Goal: Task Accomplishment & Management: Manage account settings

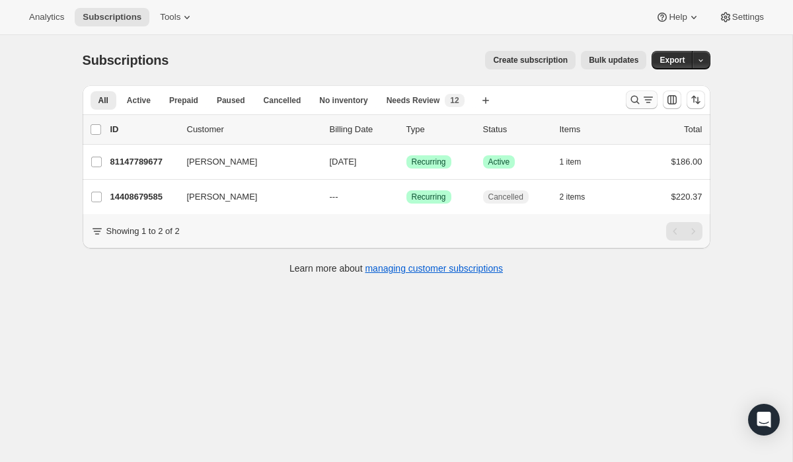
click at [644, 106] on button "Search and filter results" at bounding box center [642, 100] width 32 height 19
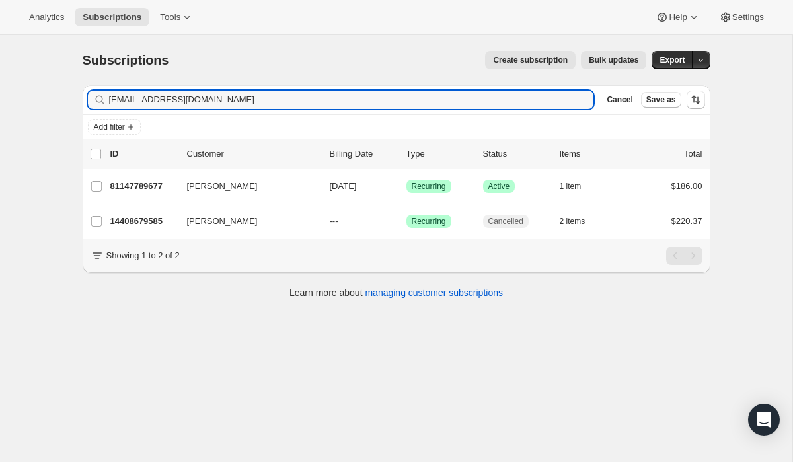
drag, startPoint x: 335, startPoint y: 102, endPoint x: 24, endPoint y: 77, distance: 311.1
click at [24, 77] on div "Subscriptions. This page is ready Subscriptions Create subscription Bulk update…" at bounding box center [396, 266] width 793 height 462
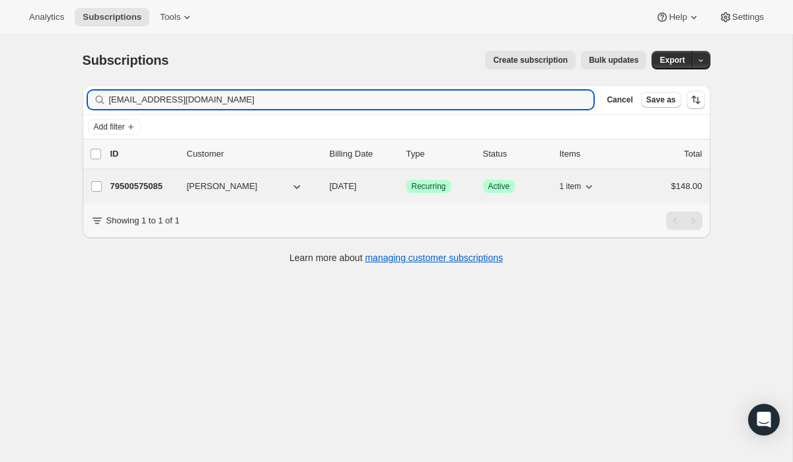
type input "pagliucojoan@gmail.com"
click at [421, 193] on div "79500575085 Joan Pagliuco 12/05/2025 Success Recurring Success Active 1 item $1…" at bounding box center [406, 186] width 592 height 19
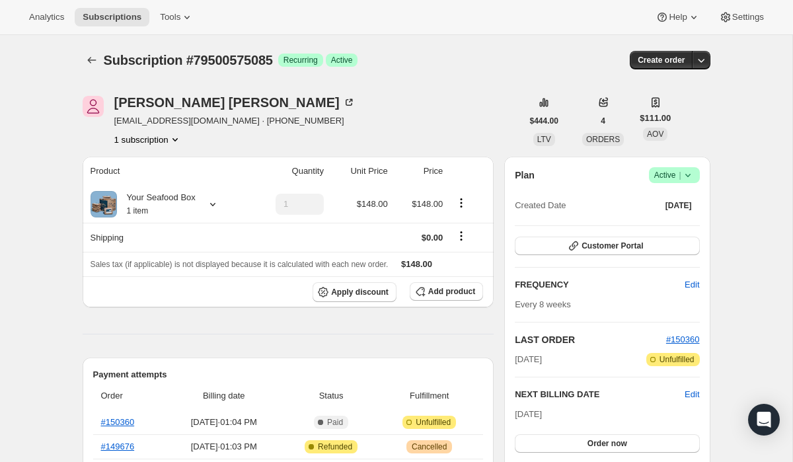
click at [669, 179] on span "Active |" at bounding box center [675, 175] width 40 height 13
click at [654, 231] on button "Cancel subscription" at bounding box center [669, 223] width 83 height 21
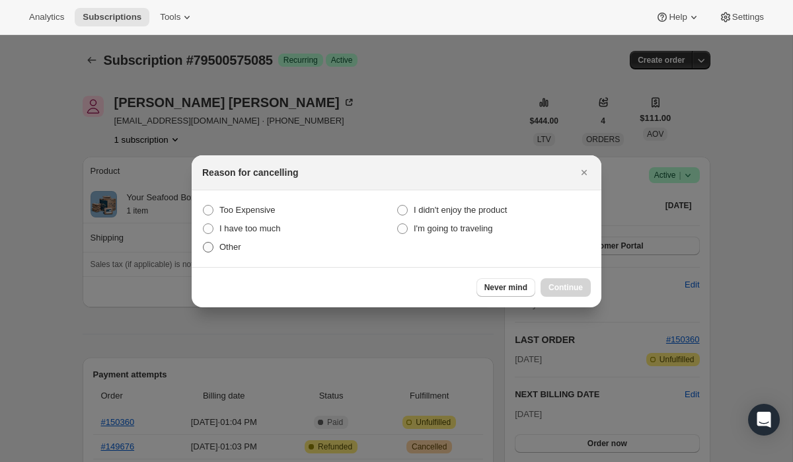
click at [239, 244] on span "Other" at bounding box center [231, 247] width 22 height 10
click at [204, 243] on input "Other" at bounding box center [203, 242] width 1 height 1
radio input "true"
click at [588, 286] on button "Continue" at bounding box center [566, 287] width 50 height 19
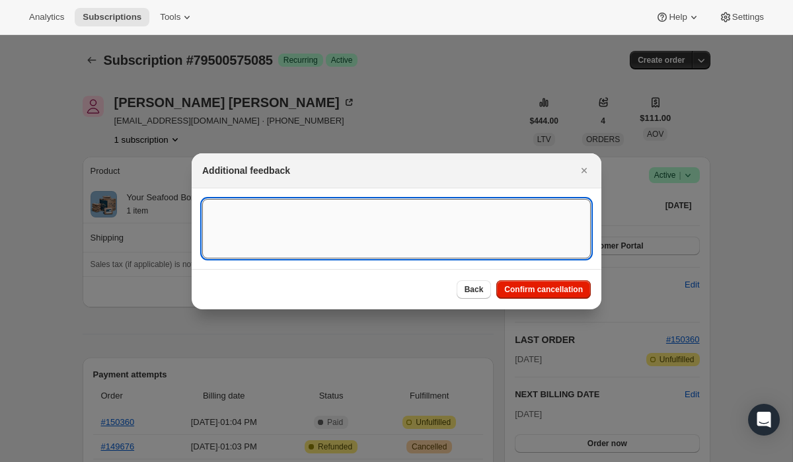
click at [456, 210] on textarea ":r1mu:" at bounding box center [396, 229] width 389 height 60
paste textarea "Hi. Please cancel this order and any future orders. I am not able to pay for th…"
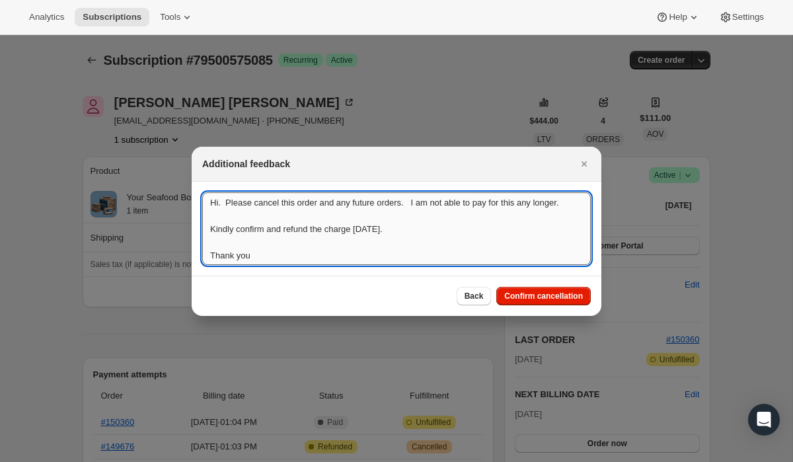
scroll to position [1, 0]
type textarea "Hi. Please cancel this order and any future orders. I am not able to pay for th…"
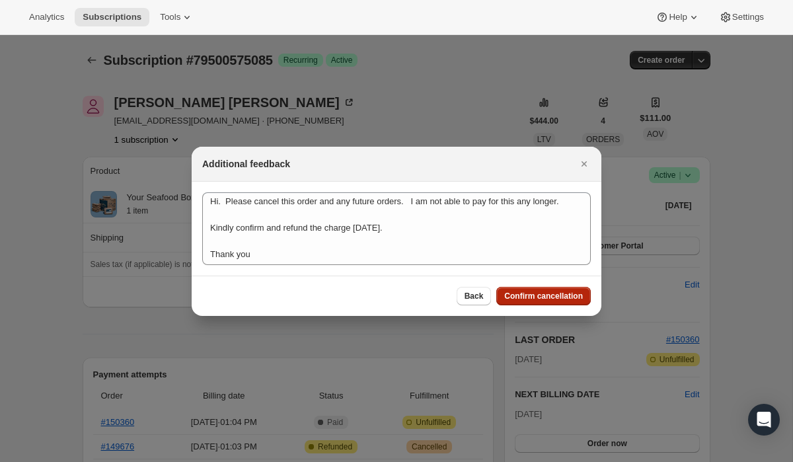
click at [509, 292] on span "Confirm cancellation" at bounding box center [544, 296] width 79 height 11
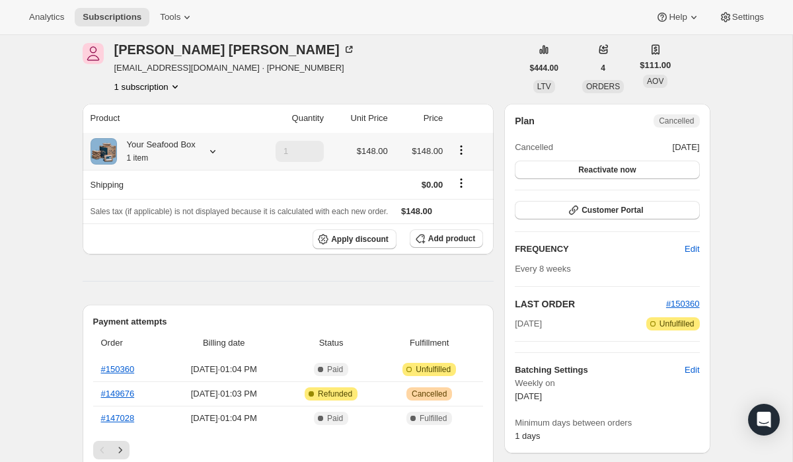
scroll to position [161, 0]
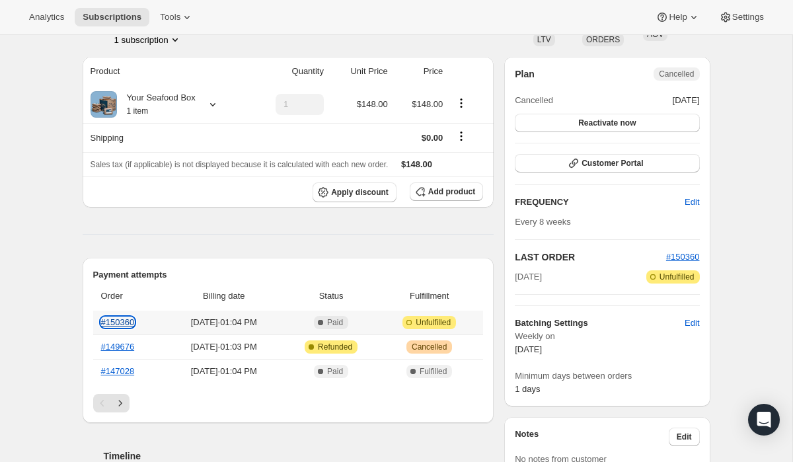
click at [131, 321] on link "#150360" at bounding box center [118, 322] width 34 height 10
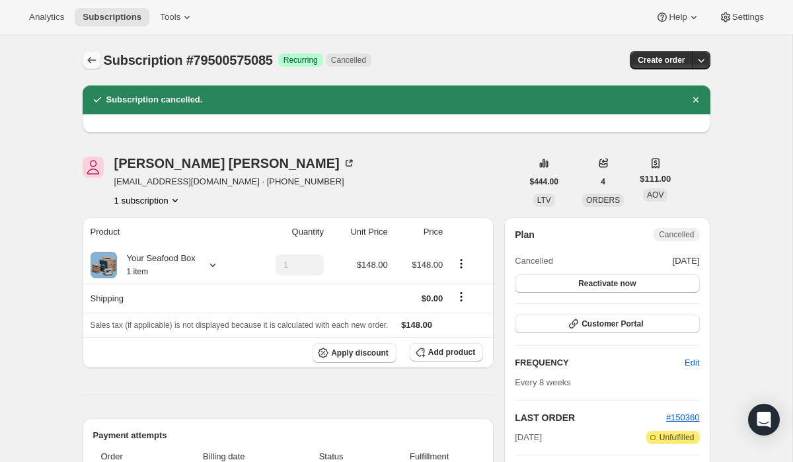
click at [95, 65] on icon "Subscriptions" at bounding box center [91, 60] width 13 height 13
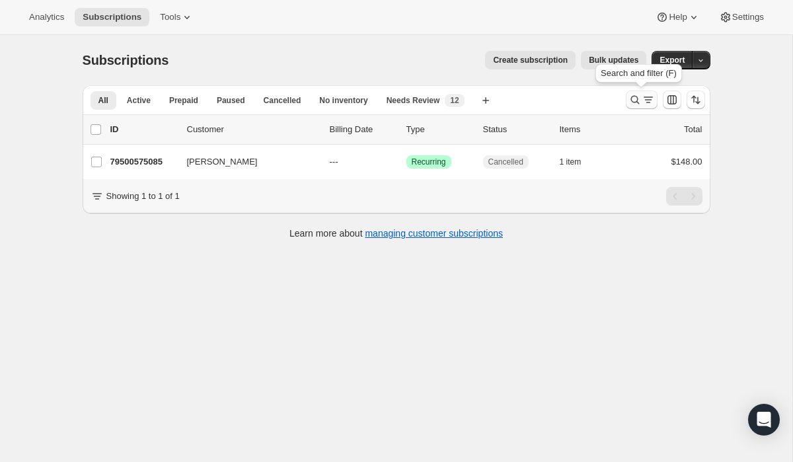
click at [634, 97] on icon "Search and filter results" at bounding box center [635, 99] width 13 height 13
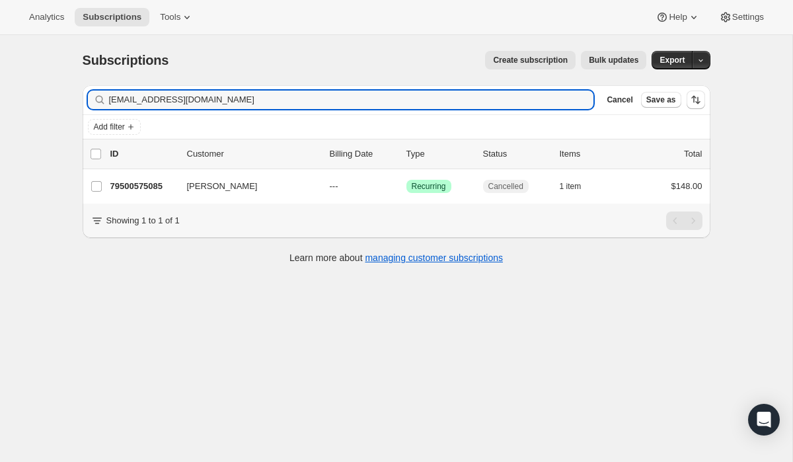
drag, startPoint x: 244, startPoint y: 104, endPoint x: 17, endPoint y: 67, distance: 229.8
click at [17, 67] on div "Subscriptions. This page is ready Subscriptions Create subscription Bulk update…" at bounding box center [396, 266] width 793 height 462
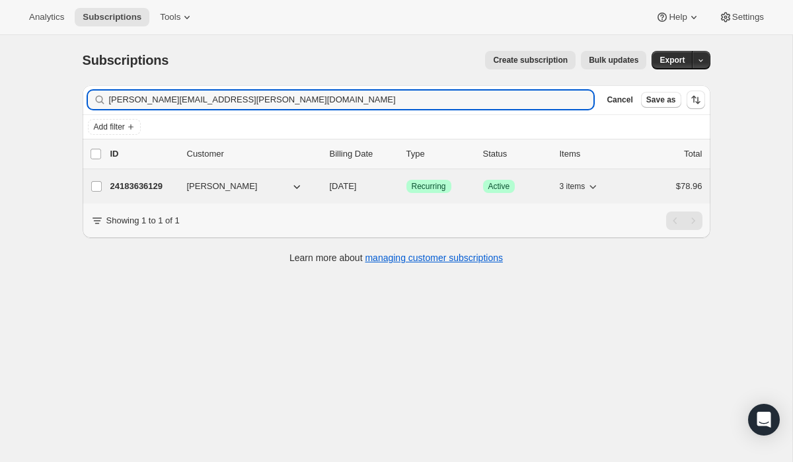
type input "wagner.kathleen@gmail.com"
click at [435, 180] on span "Success Recurring" at bounding box center [429, 186] width 45 height 13
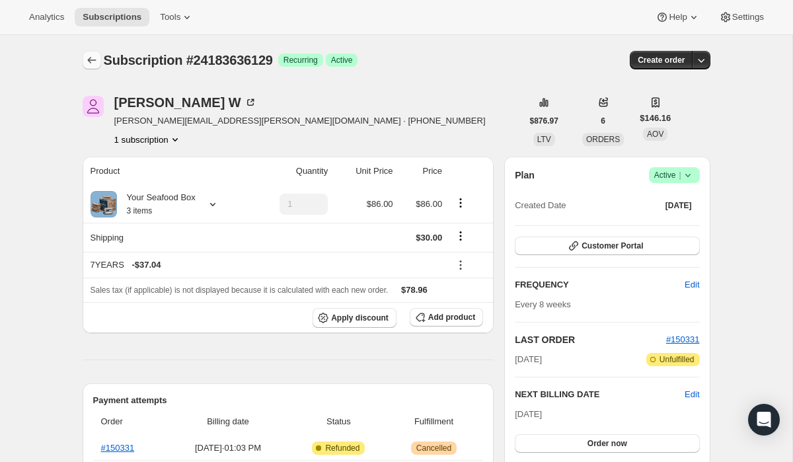
click at [88, 63] on icon "Subscriptions" at bounding box center [91, 60] width 13 height 13
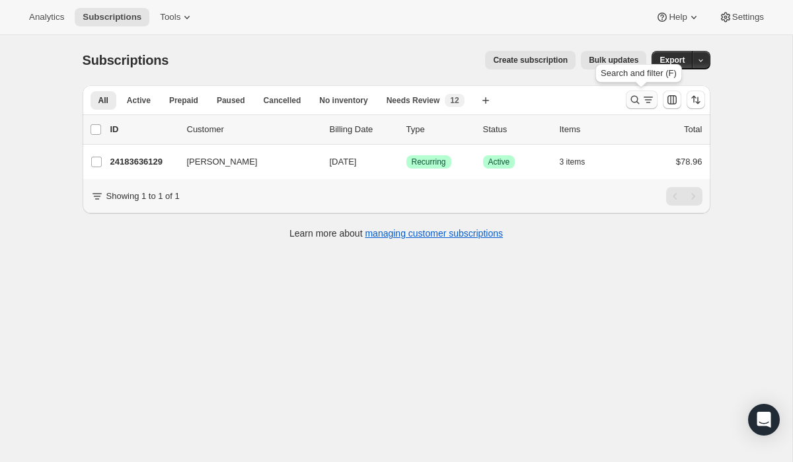
click at [637, 99] on icon "Search and filter results" at bounding box center [635, 100] width 9 height 9
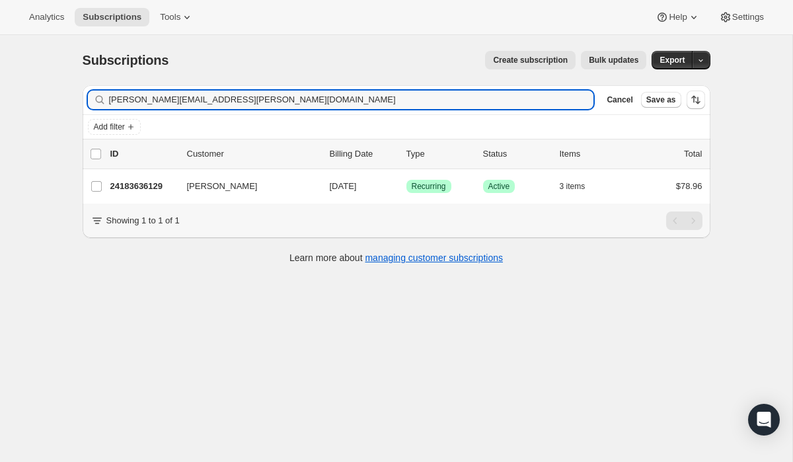
drag, startPoint x: 300, startPoint y: 108, endPoint x: -22, endPoint y: 13, distance: 335.2
click at [0, 13] on html "Analytics Subscriptions Tools Help Settings Skip to content Subscriptions. This…" at bounding box center [396, 231] width 793 height 462
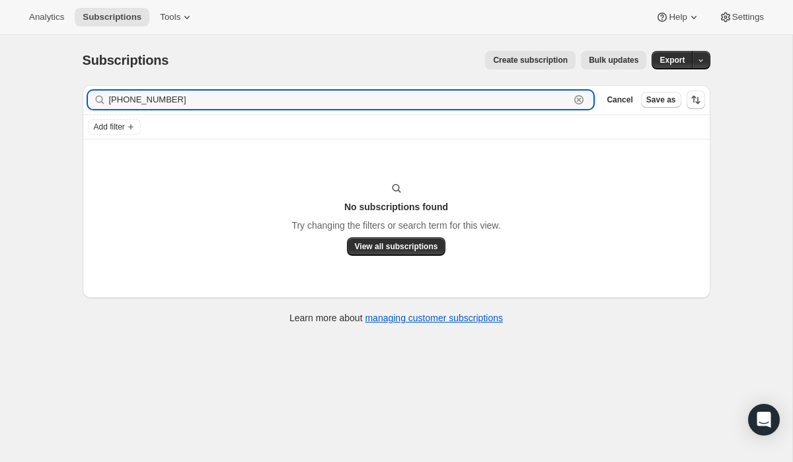
drag, startPoint x: 222, startPoint y: 97, endPoint x: 13, endPoint y: 85, distance: 209.3
click at [13, 85] on div "Subscriptions. This page is ready Subscriptions Create subscription Bulk update…" at bounding box center [396, 266] width 793 height 462
paste input "[EMAIL_ADDRESS][DOMAIN_NAME]"
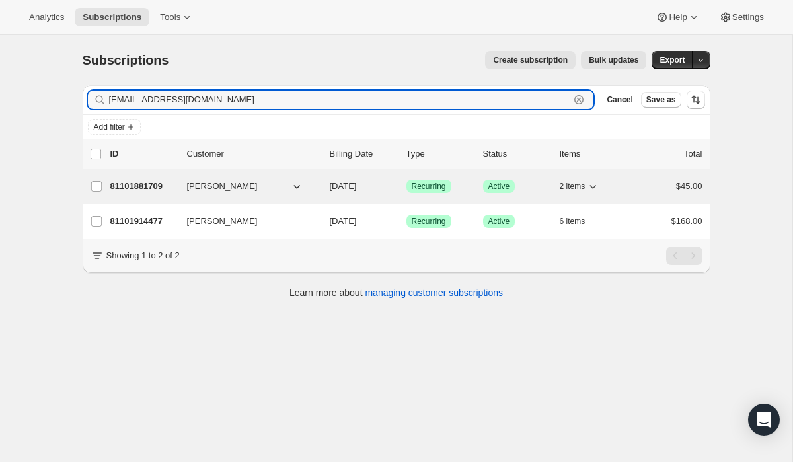
type input "[EMAIL_ADDRESS][DOMAIN_NAME]"
click at [438, 190] on span "Recurring" at bounding box center [429, 186] width 34 height 11
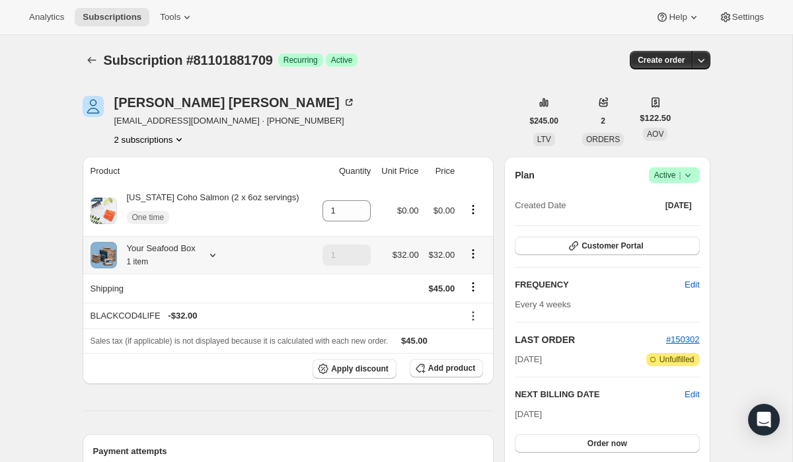
click at [216, 255] on icon at bounding box center [212, 255] width 5 height 3
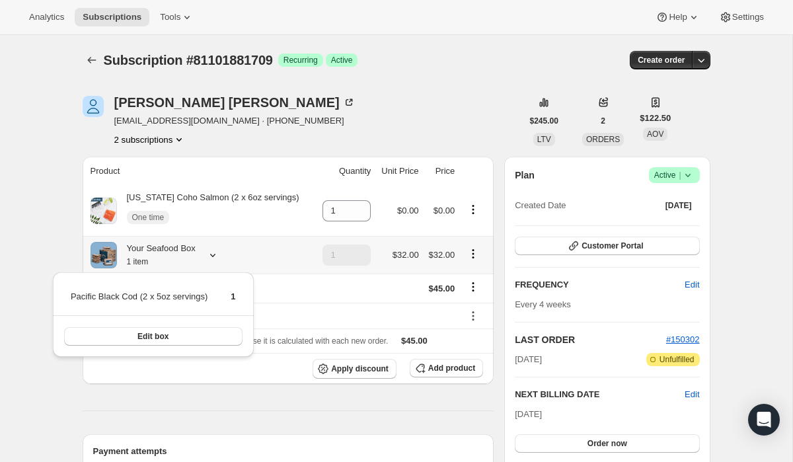
click at [216, 255] on icon at bounding box center [212, 255] width 5 height 3
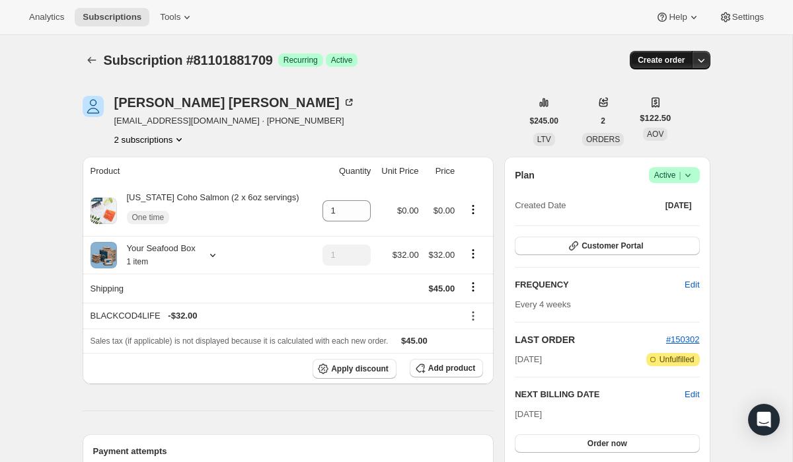
click at [680, 57] on span "Create order" at bounding box center [661, 60] width 47 height 11
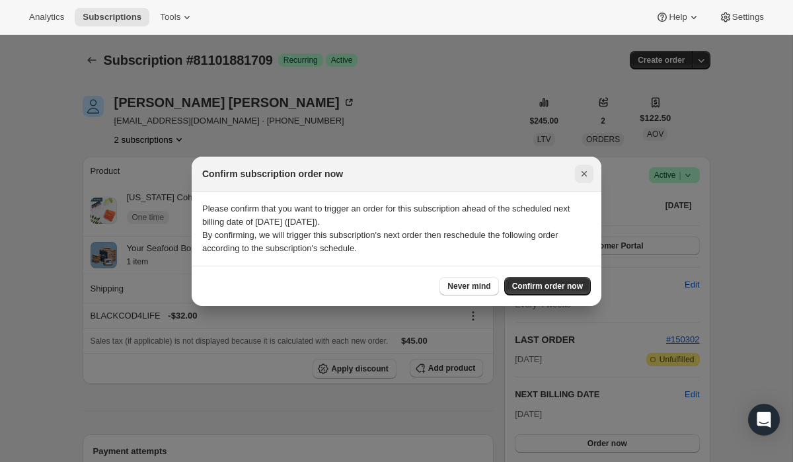
click at [584, 173] on icon "Close" at bounding box center [584, 173] width 5 height 5
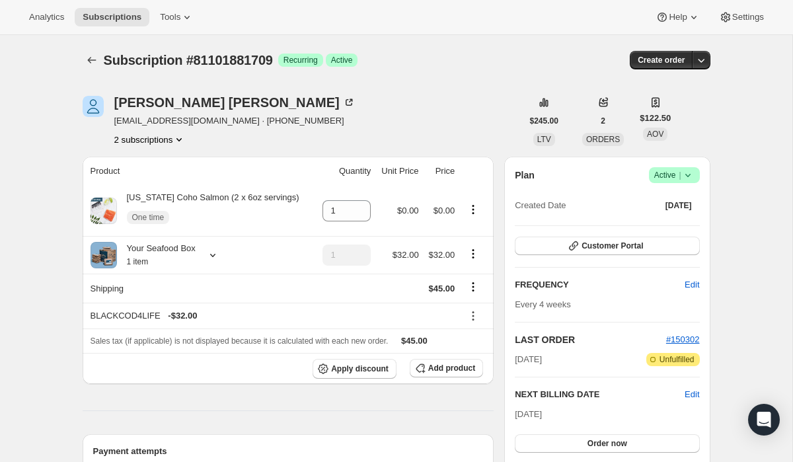
click at [666, 178] on span "Active |" at bounding box center [675, 175] width 40 height 13
click at [654, 219] on span "Cancel subscription" at bounding box center [669, 224] width 75 height 10
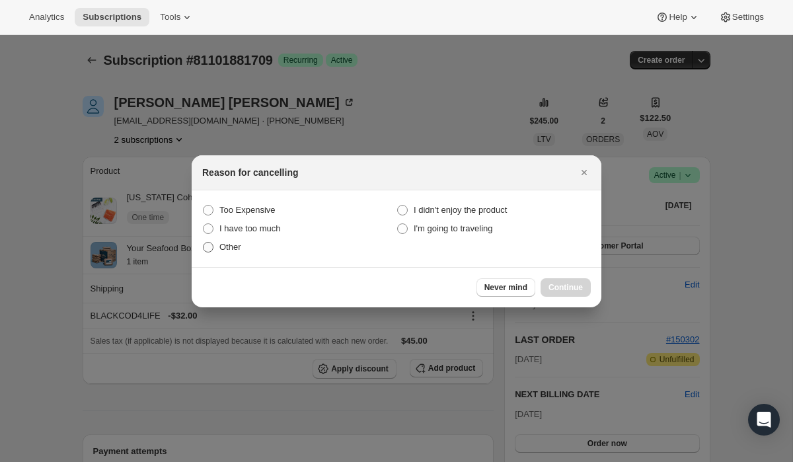
click at [248, 240] on label "Other" at bounding box center [299, 247] width 194 height 19
click at [204, 242] on input "Other" at bounding box center [203, 242] width 1 height 1
radio input "true"
click at [554, 296] on button "Continue" at bounding box center [566, 287] width 50 height 19
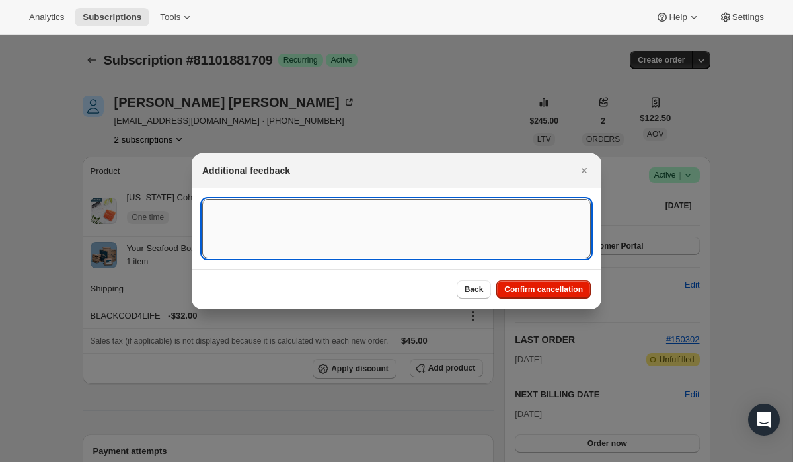
click at [440, 229] on textarea ":r238:" at bounding box center [396, 229] width 389 height 60
type textarea "Duplicate"
click at [561, 290] on span "Confirm cancellation" at bounding box center [544, 289] width 79 height 11
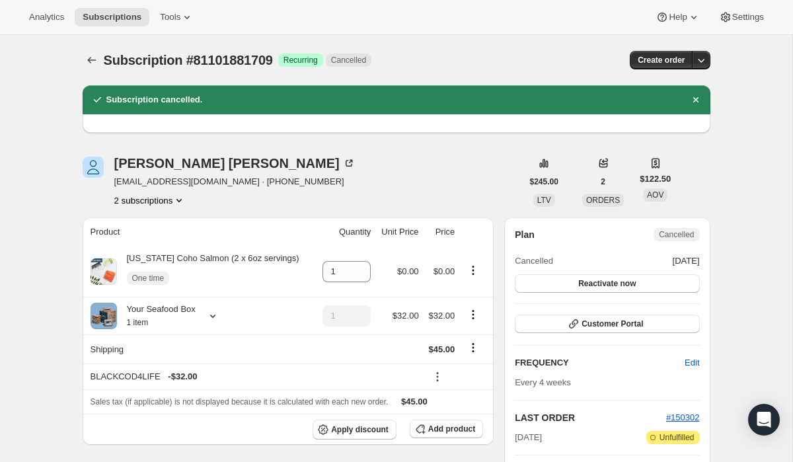
click at [168, 196] on button "2 subscriptions" at bounding box center [150, 200] width 72 height 13
click at [157, 252] on span "81101914477" at bounding box center [130, 248] width 53 height 10
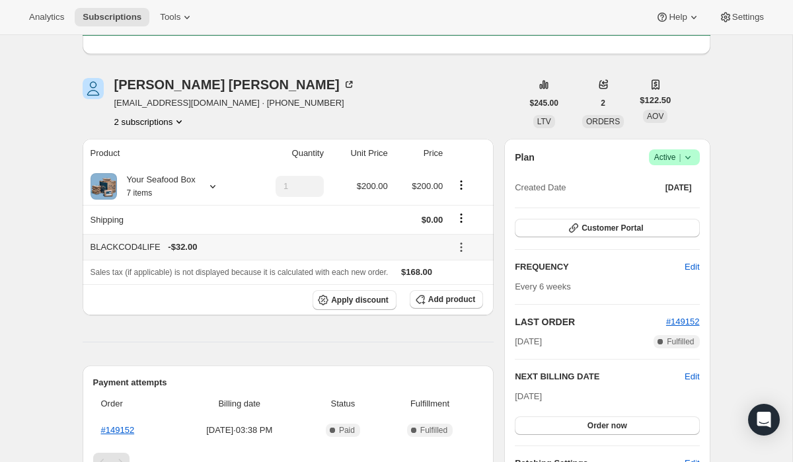
scroll to position [79, 0]
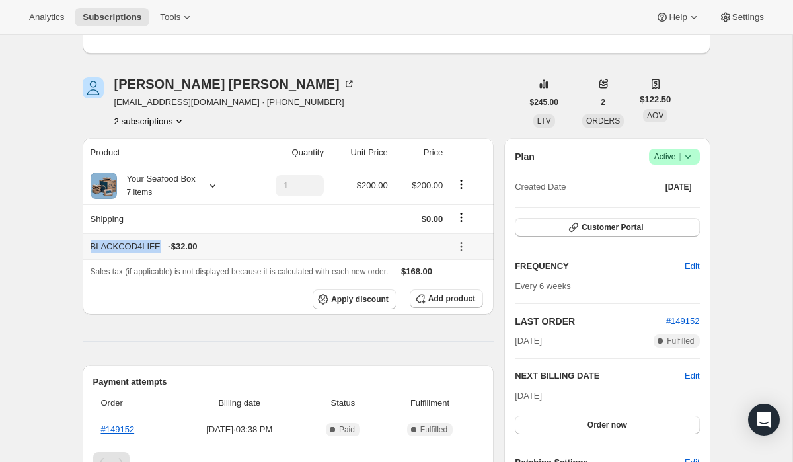
drag, startPoint x: 89, startPoint y: 246, endPoint x: 161, endPoint y: 247, distance: 71.4
click at [161, 247] on th "BLACKCOD4LIFE - $32.00" at bounding box center [265, 246] width 365 height 26
copy div "BLACKCOD4LIFE"
click at [218, 183] on icon at bounding box center [212, 185] width 13 height 13
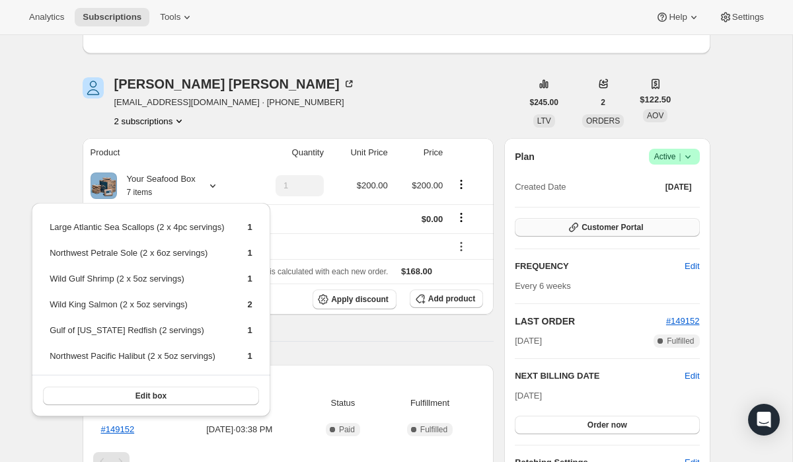
click at [579, 227] on icon "button" at bounding box center [573, 227] width 13 height 13
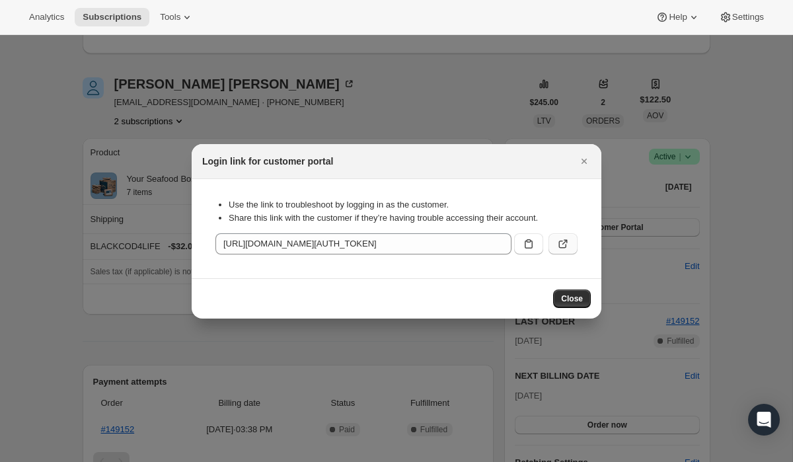
click at [563, 244] on icon ":r2a2:" at bounding box center [565, 241] width 5 height 5
click at [305, 106] on div at bounding box center [396, 231] width 793 height 462
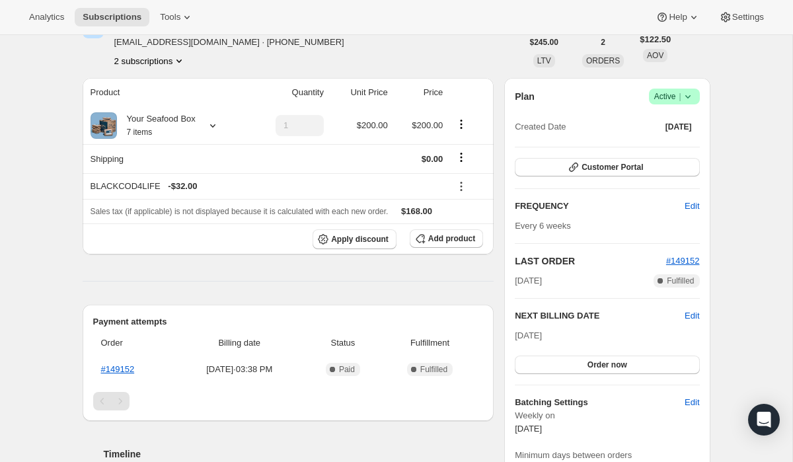
scroll to position [0, 0]
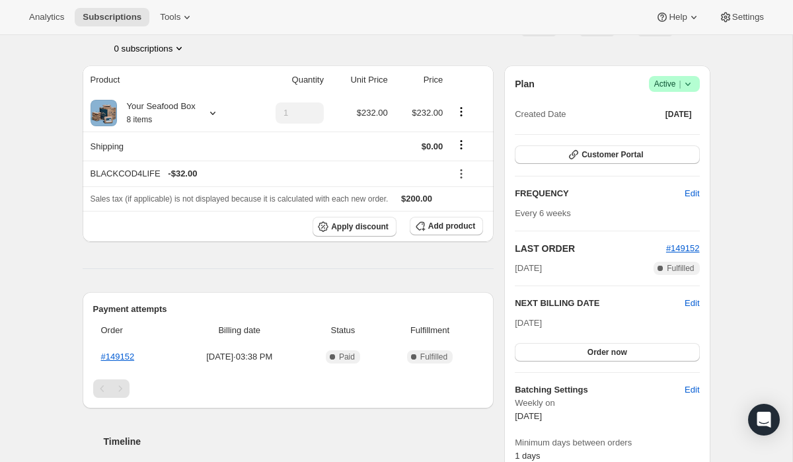
scroll to position [93, 0]
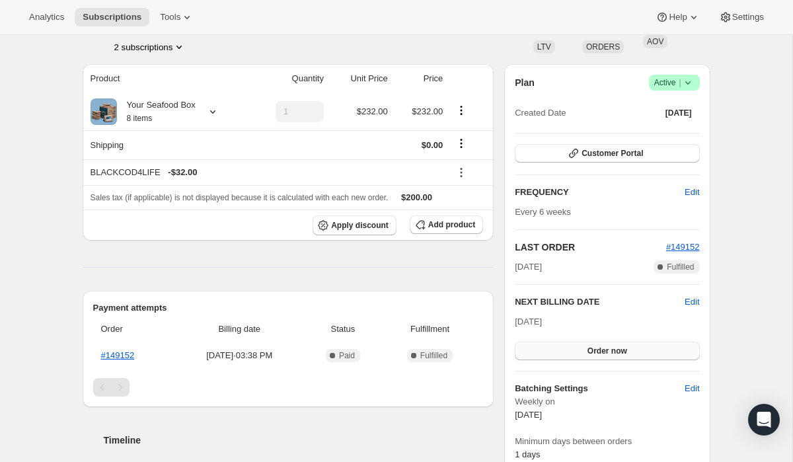
click at [575, 348] on button "Order now" at bounding box center [607, 351] width 184 height 19
click at [575, 348] on button "Click to confirm" at bounding box center [607, 351] width 184 height 19
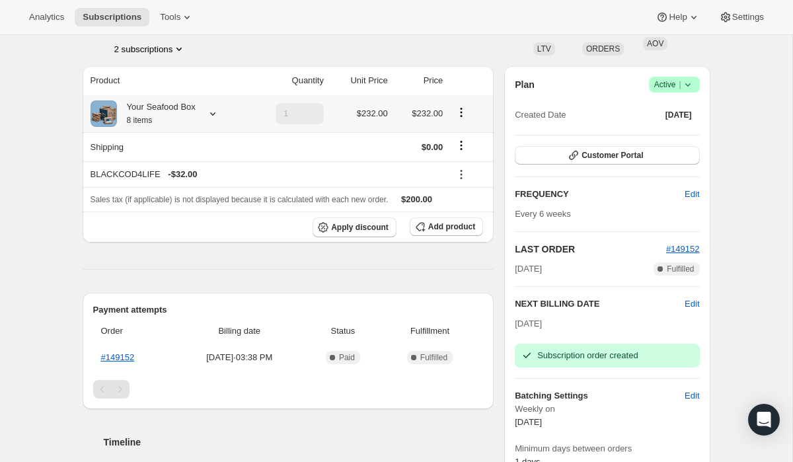
scroll to position [0, 0]
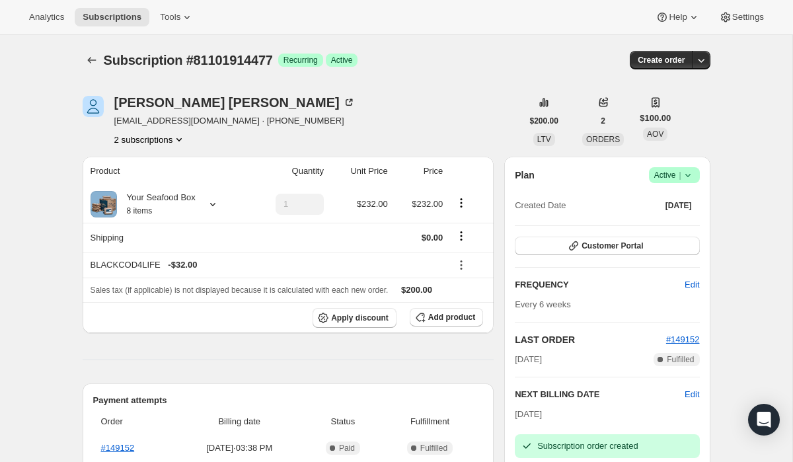
click at [100, 68] on div at bounding box center [93, 60] width 21 height 19
click at [92, 63] on icon "Subscriptions" at bounding box center [91, 60] width 13 height 13
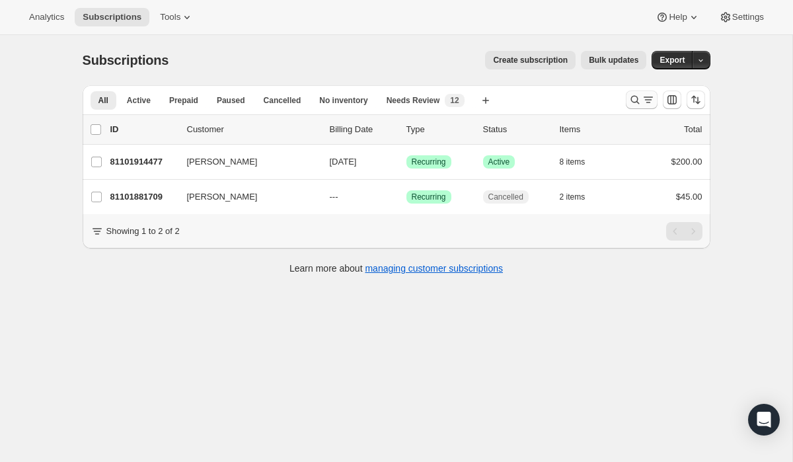
click at [630, 95] on icon "Search and filter results" at bounding box center [635, 99] width 13 height 13
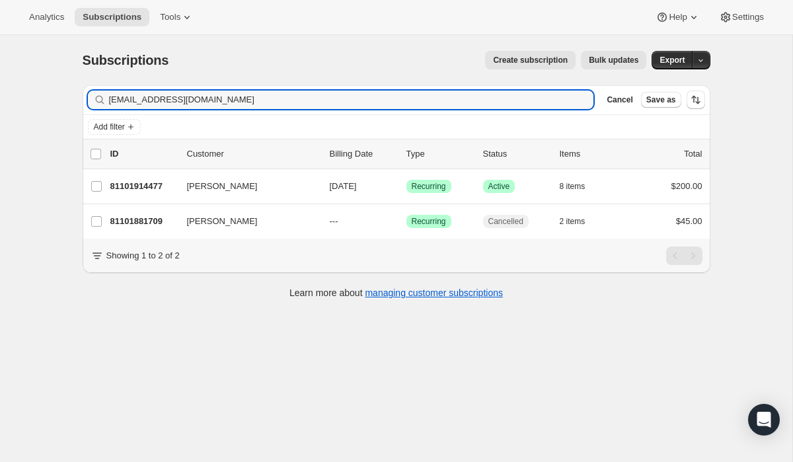
drag, startPoint x: 253, startPoint y: 104, endPoint x: 4, endPoint y: 69, distance: 251.8
click at [4, 69] on div "Subscriptions. This page is ready Subscriptions Create subscription Bulk update…" at bounding box center [396, 266] width 793 height 462
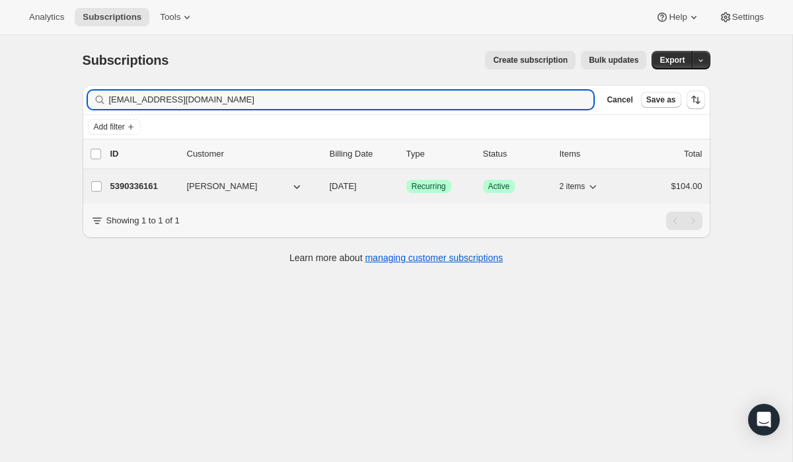
type input "[EMAIL_ADDRESS][DOMAIN_NAME]"
click at [433, 190] on span "Recurring" at bounding box center [429, 186] width 34 height 11
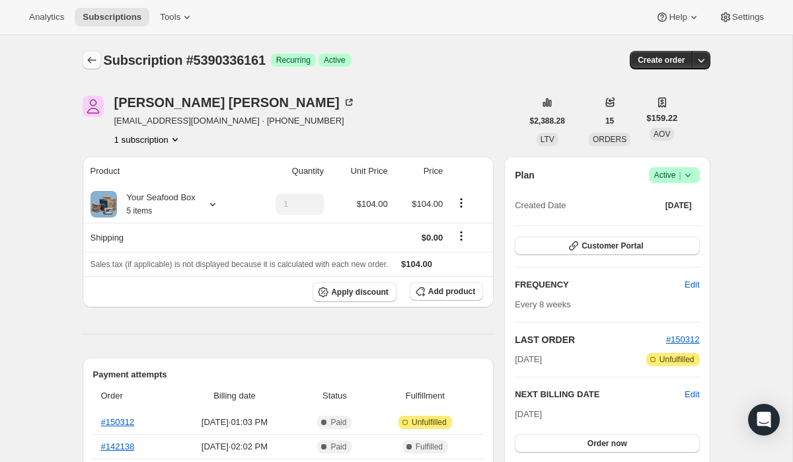
click at [83, 54] on button "Subscriptions" at bounding box center [92, 60] width 19 height 19
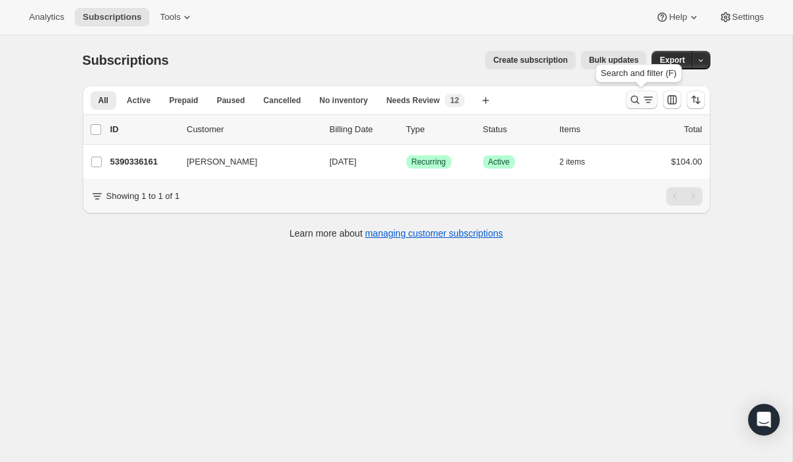
click at [632, 99] on icon "Search and filter results" at bounding box center [635, 99] width 13 height 13
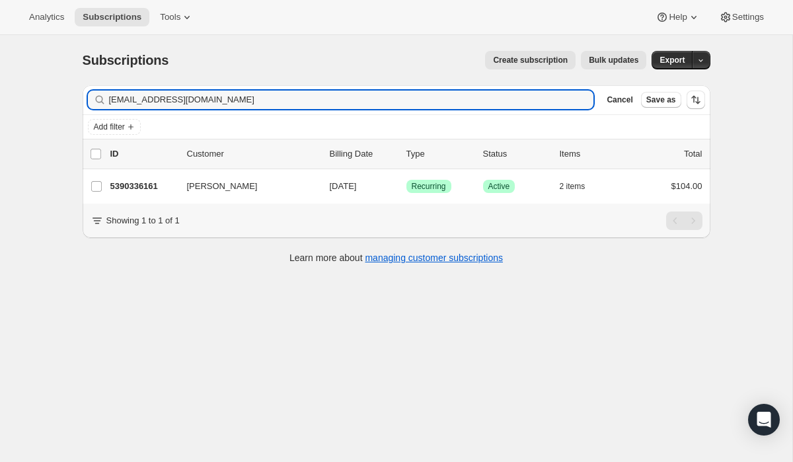
drag, startPoint x: 337, startPoint y: 107, endPoint x: 114, endPoint y: 67, distance: 226.3
click at [114, 67] on div "Subscriptions. This page is ready Subscriptions Create subscription Bulk update…" at bounding box center [397, 156] width 660 height 243
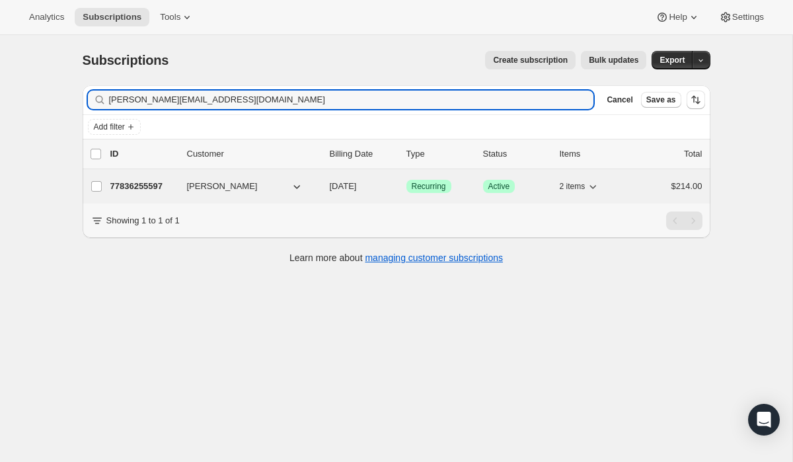
type input "[PERSON_NAME][EMAIL_ADDRESS][DOMAIN_NAME]"
click at [426, 191] on span "Recurring" at bounding box center [429, 186] width 34 height 11
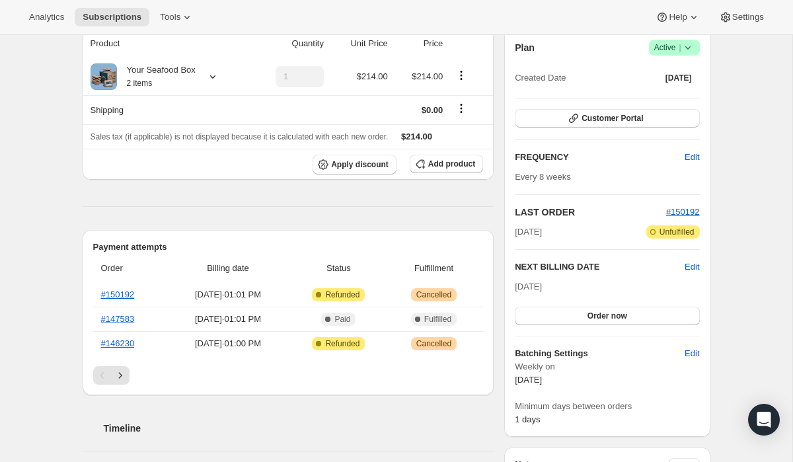
scroll to position [156, 0]
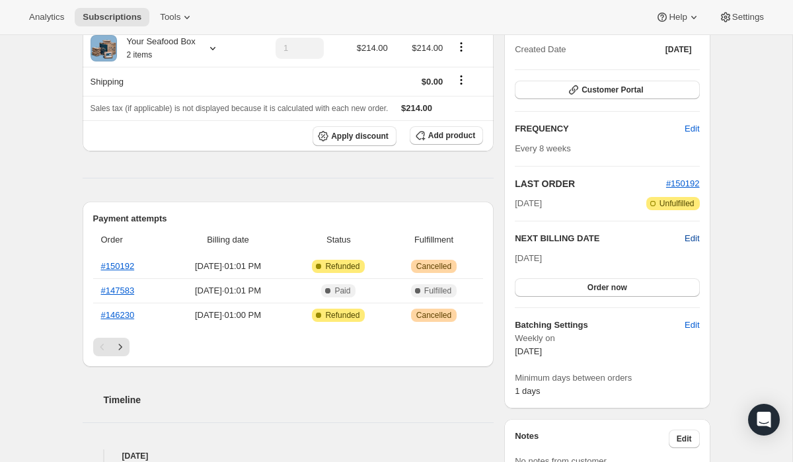
click at [688, 241] on span "Edit" at bounding box center [692, 238] width 15 height 13
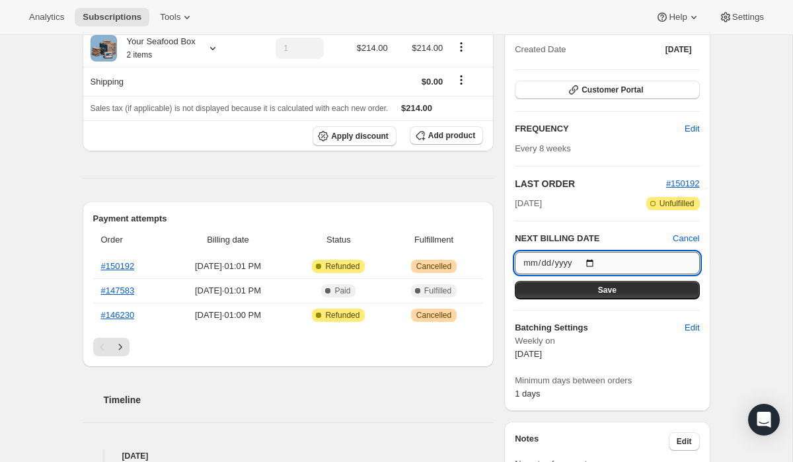
click at [592, 264] on input "[DATE]" at bounding box center [607, 263] width 184 height 22
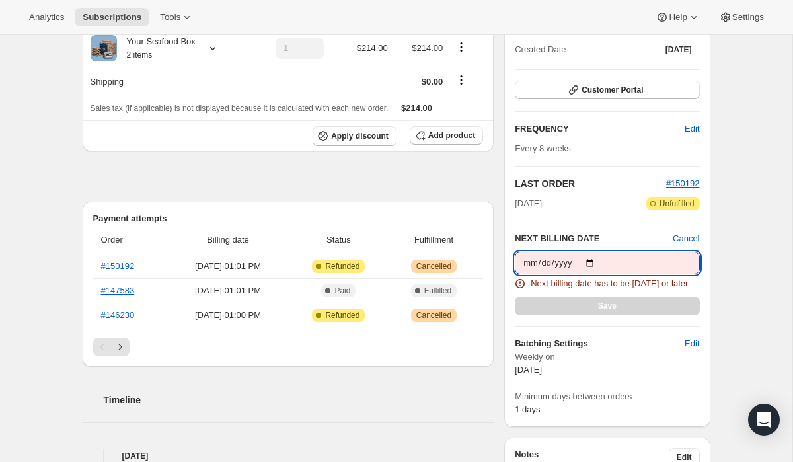
type input "[DATE]"
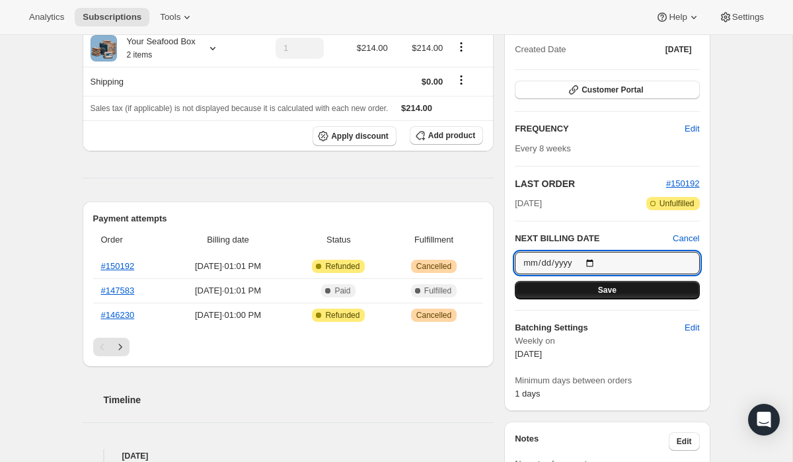
click at [607, 288] on span "Save" at bounding box center [607, 290] width 19 height 11
